Goal: Information Seeking & Learning: Learn about a topic

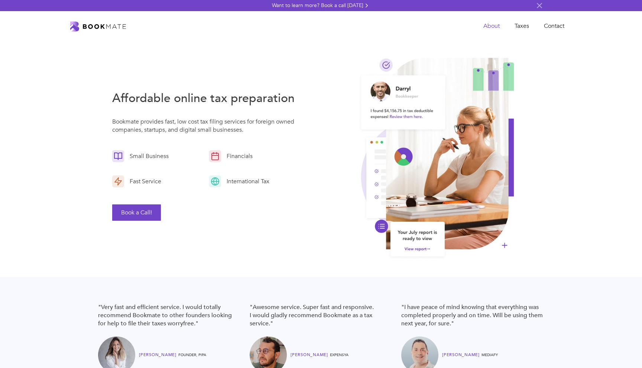
click at [497, 27] on link "About" at bounding box center [491, 26] width 31 height 15
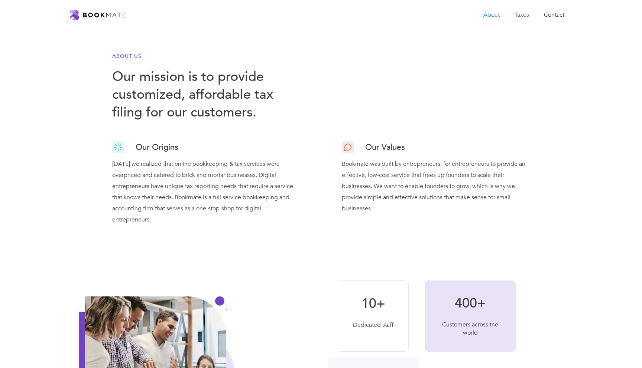
click at [516, 10] on link "Taxes" at bounding box center [521, 14] width 29 height 15
